Goal: Information Seeking & Learning: Learn about a topic

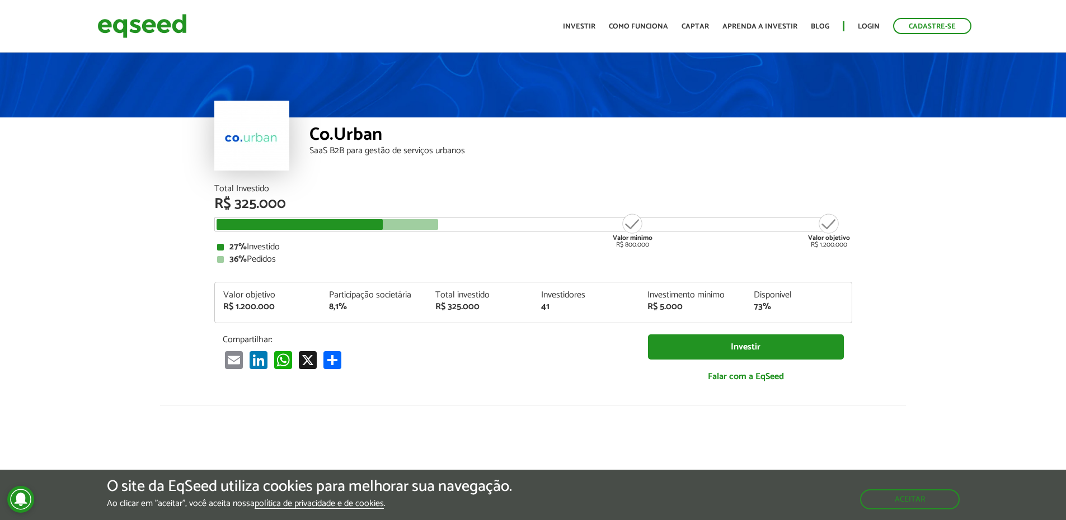
click at [67, 248] on article "Co.Urban SaaS B2B para gestão de serviços urbanos Total Investido R$ 325.000 Va…" at bounding box center [533, 418] width 1066 height 736
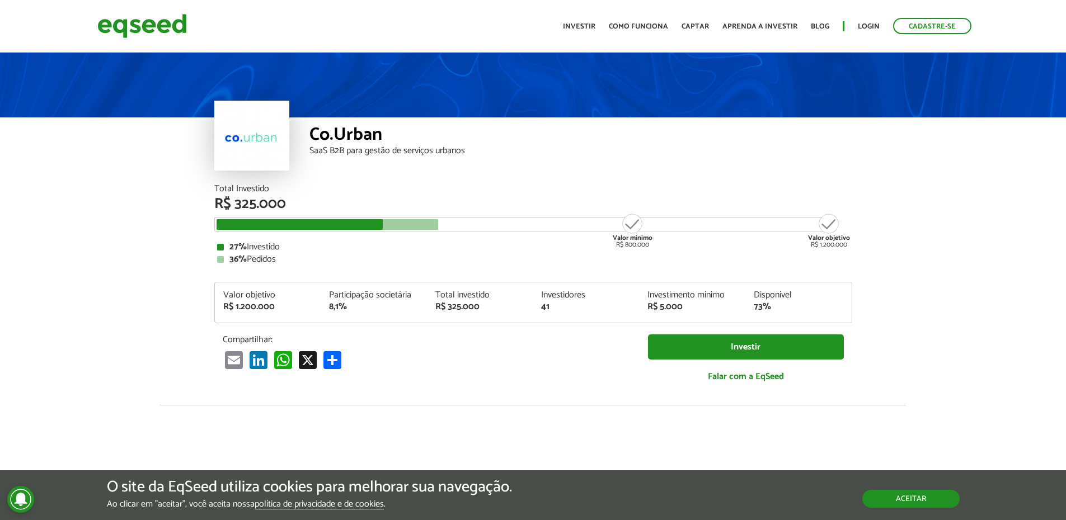
click at [922, 504] on button "Aceitar" at bounding box center [910, 499] width 97 height 18
